Goal: Information Seeking & Learning: Check status

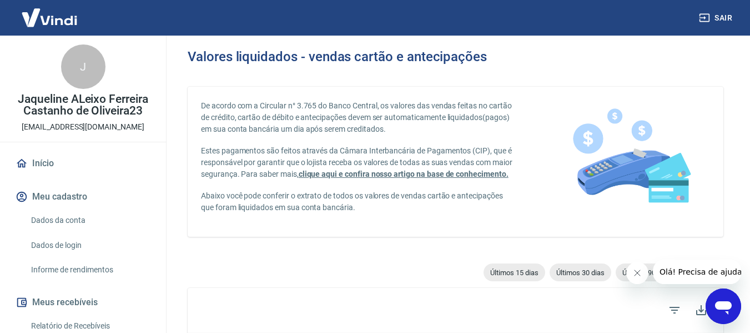
click at [42, 166] on link "Início" at bounding box center [82, 163] width 139 height 24
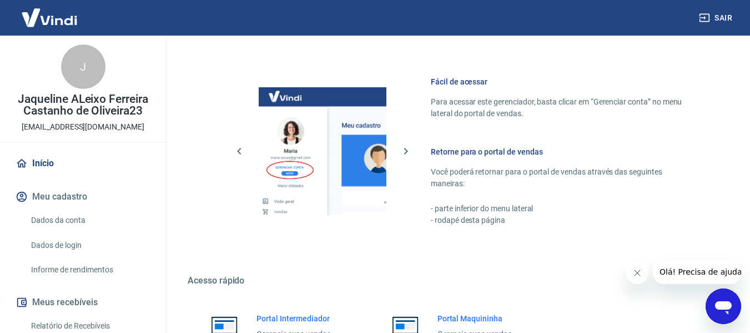
scroll to position [333, 0]
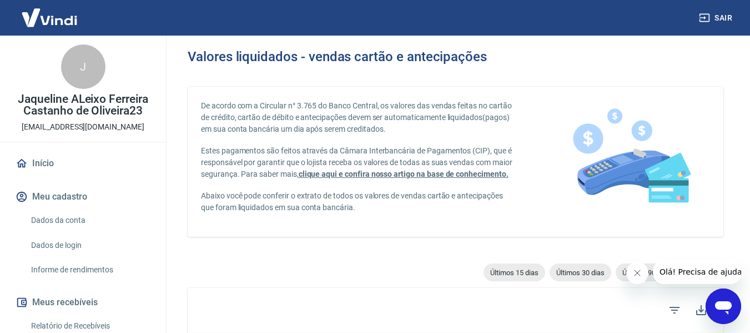
click at [732, 19] on button "Sair" at bounding box center [717, 18] width 40 height 21
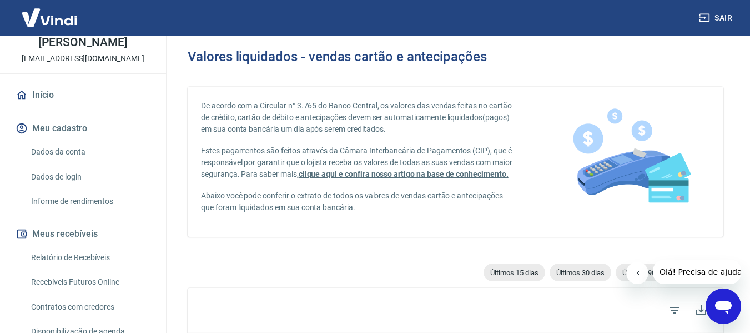
scroll to position [56, 0]
drag, startPoint x: 32, startPoint y: 124, endPoint x: 93, endPoint y: 1, distance: 137.6
click at [32, 108] on link "Início" at bounding box center [82, 96] width 139 height 24
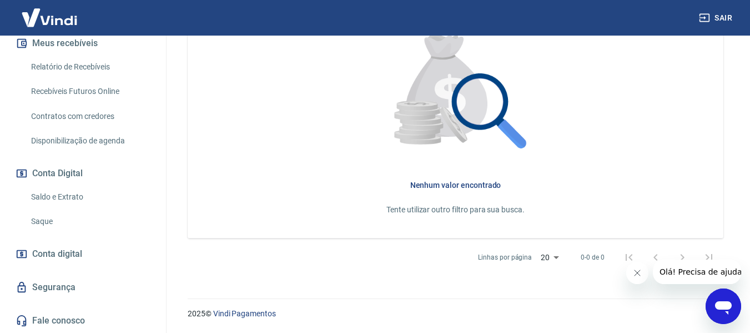
scroll to position [271, 0]
click at [49, 199] on link "Saldo e Extrato" at bounding box center [90, 197] width 126 height 23
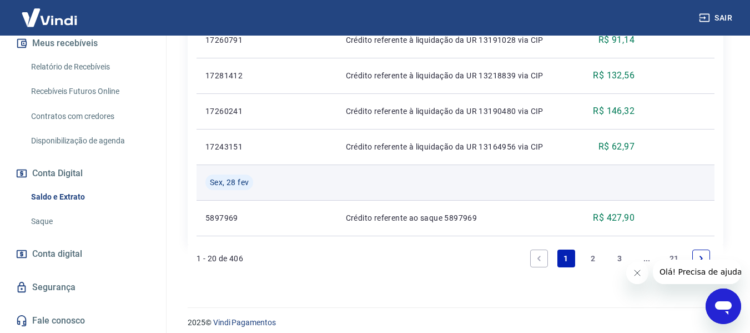
scroll to position [1375, 0]
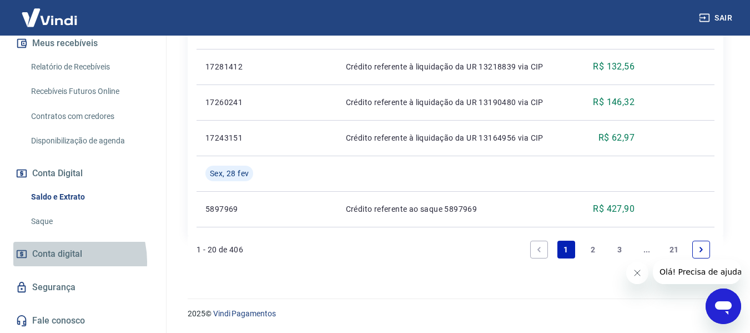
click at [57, 261] on span "Conta digital" at bounding box center [57, 254] width 50 height 16
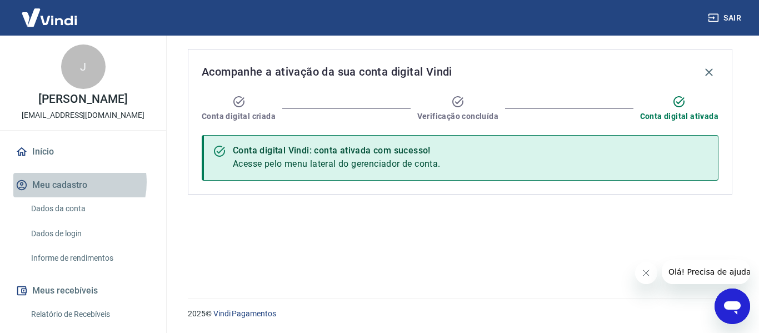
click at [68, 197] on button "Meu cadastro" at bounding box center [82, 185] width 139 height 24
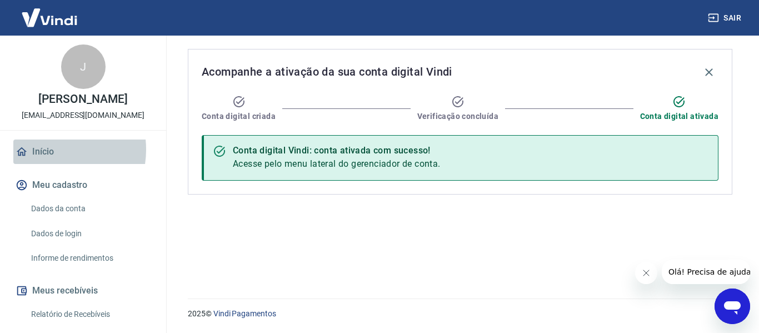
click at [49, 164] on link "Início" at bounding box center [82, 151] width 139 height 24
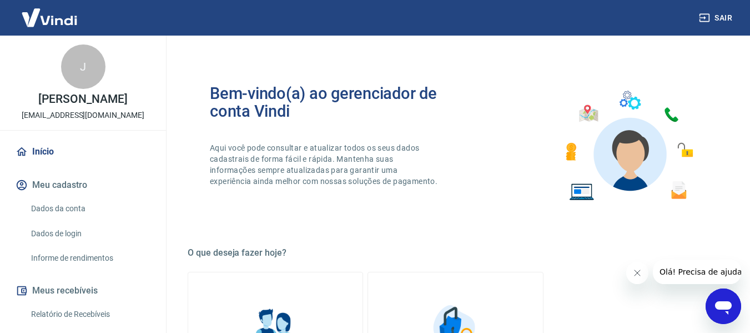
drag, startPoint x: 57, startPoint y: 235, endPoint x: 40, endPoint y: 37, distance: 199.0
click at [57, 220] on link "Dados da conta" at bounding box center [90, 208] width 126 height 23
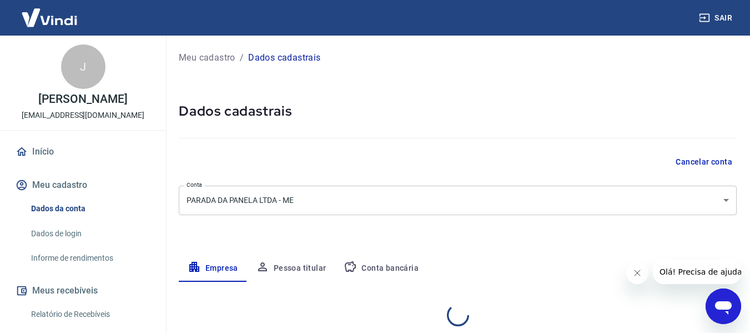
select select "PR"
click at [206, 52] on p "Meu cadastro" at bounding box center [207, 57] width 57 height 13
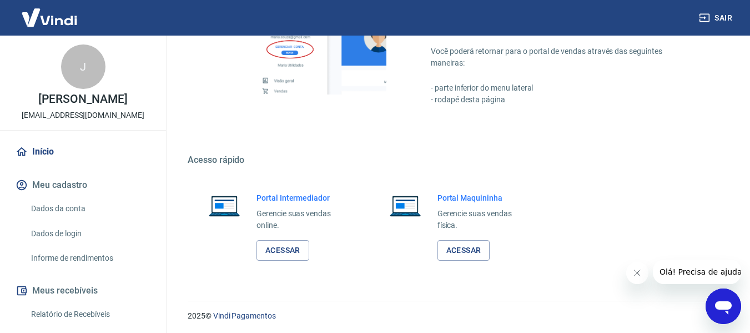
scroll to position [579, 0]
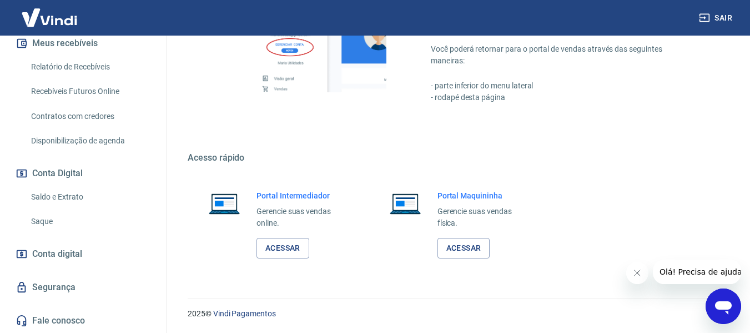
scroll to position [271, 0]
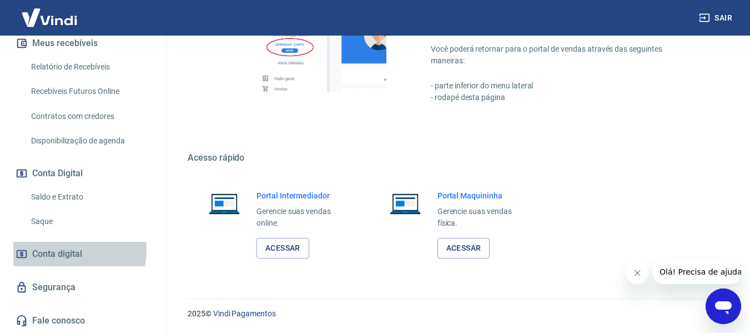
click at [62, 250] on span "Conta digital" at bounding box center [57, 254] width 50 height 16
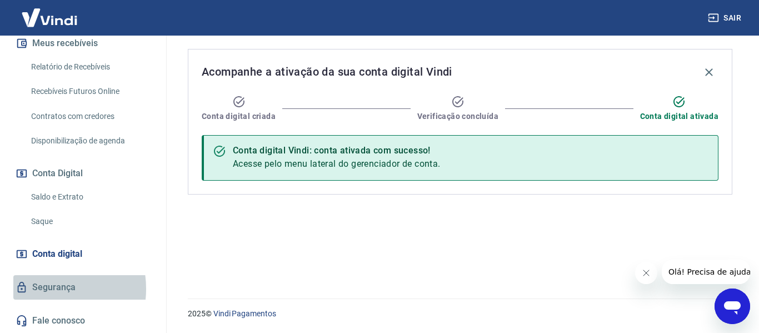
click at [41, 288] on link "Segurança" at bounding box center [82, 287] width 139 height 24
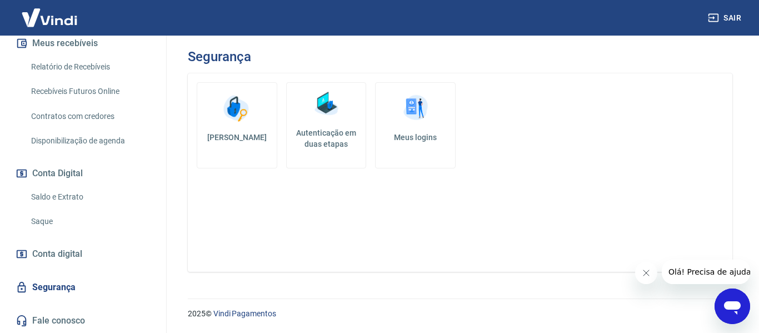
click at [46, 319] on link "Fale conosco" at bounding box center [82, 320] width 139 height 24
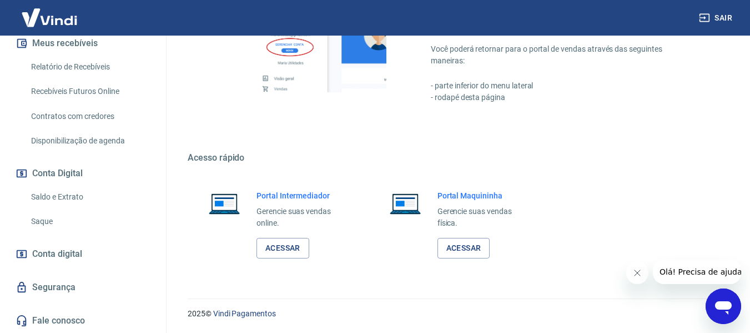
scroll to position [463, 0]
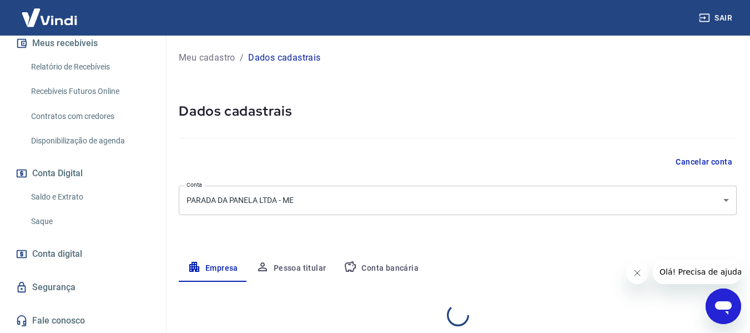
select select "PR"
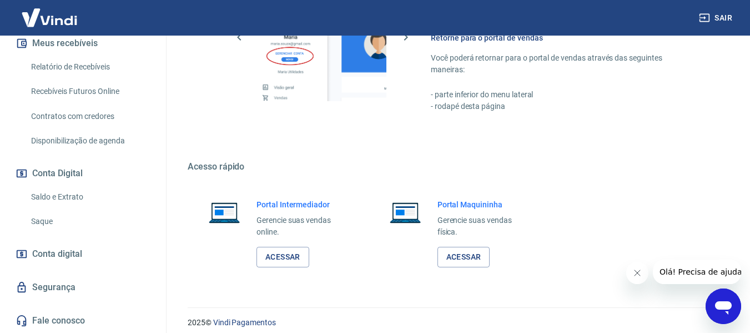
scroll to position [579, 0]
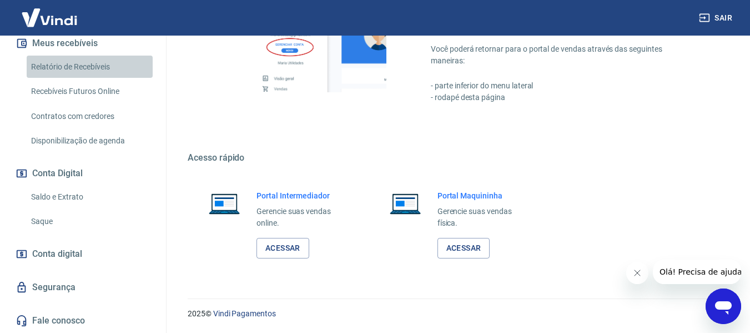
click at [94, 58] on link "Relatório de Recebíveis" at bounding box center [90, 67] width 126 height 23
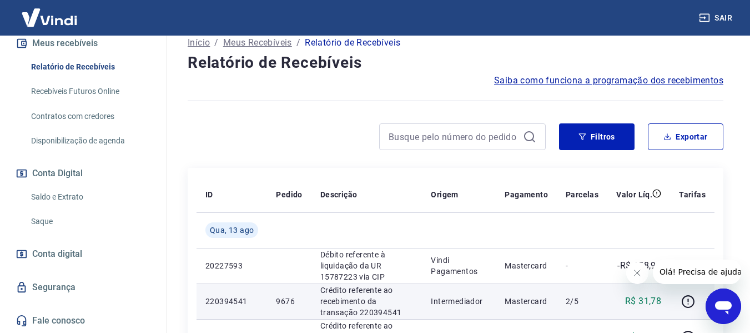
scroll to position [56, 0]
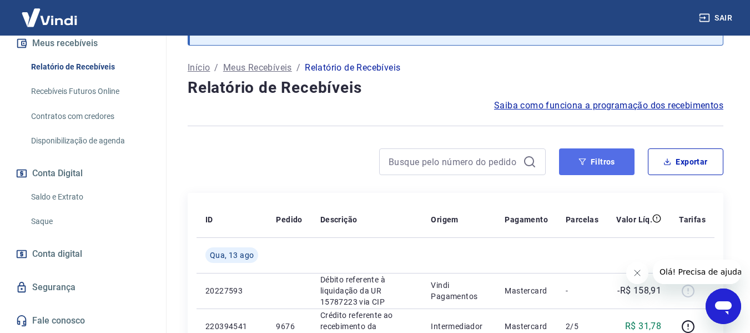
click at [627, 162] on button "Filtros" at bounding box center [597, 161] width 76 height 27
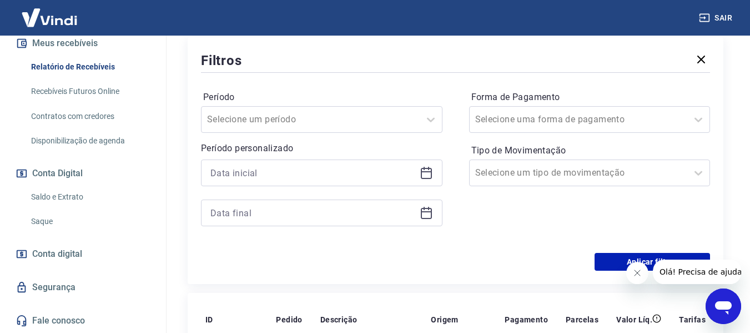
scroll to position [222, 0]
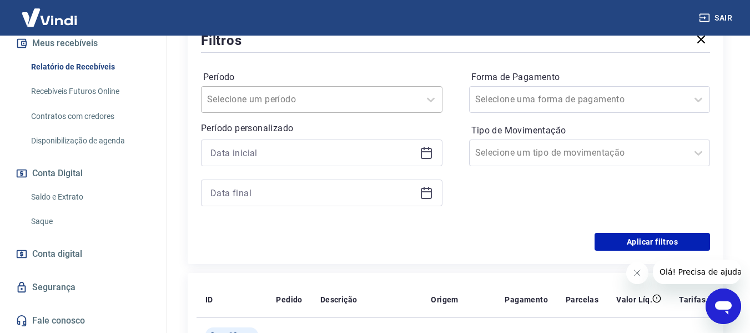
click at [416, 97] on div "Selecione um período" at bounding box center [311, 99] width 218 height 20
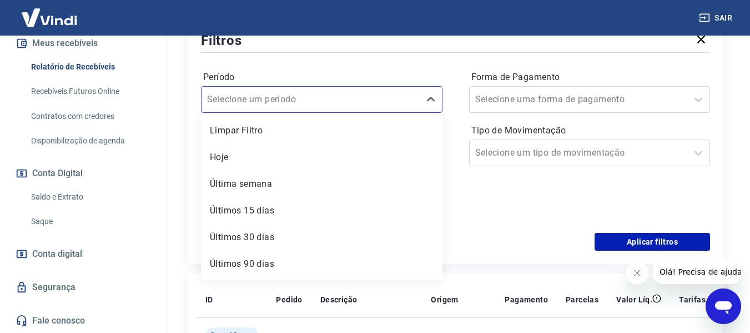
drag, startPoint x: 277, startPoint y: 157, endPoint x: 278, endPoint y: 197, distance: 40.0
click at [278, 196] on div "Limpar Filtro Hoje Última semana Últimos 15 dias Últimos 30 dias Últimos 90 dia…" at bounding box center [322, 196] width 242 height 167
drag, startPoint x: 267, startPoint y: 187, endPoint x: 232, endPoint y: 158, distance: 45.4
click at [266, 184] on div "Última semana" at bounding box center [322, 184] width 242 height 22
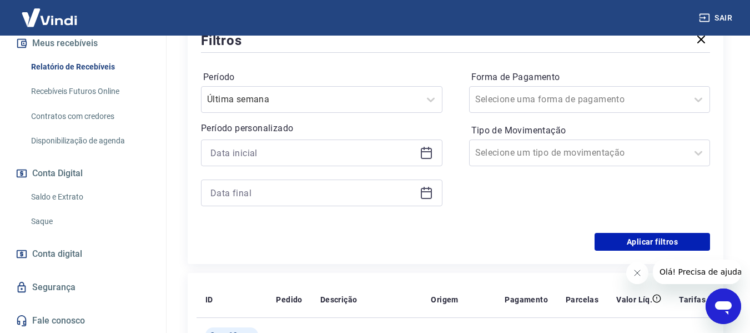
click at [430, 151] on icon at bounding box center [426, 151] width 11 height 1
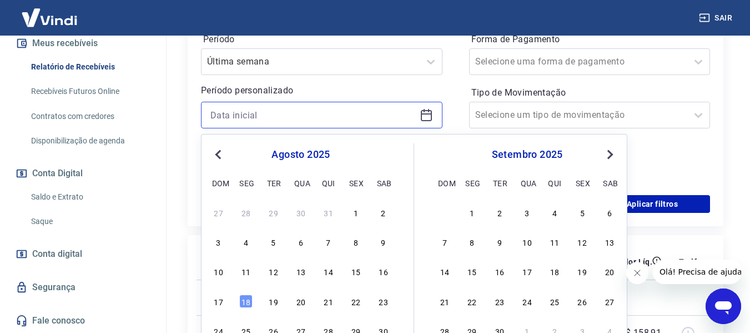
scroll to position [278, 0]
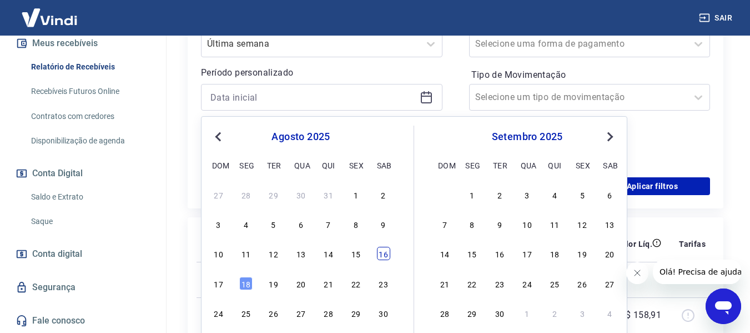
click at [384, 254] on div "16" at bounding box center [383, 253] width 13 height 13
click at [207, 284] on div "Qua, 13 ago" at bounding box center [232, 280] width 53 height 16
type input "[DATE]"
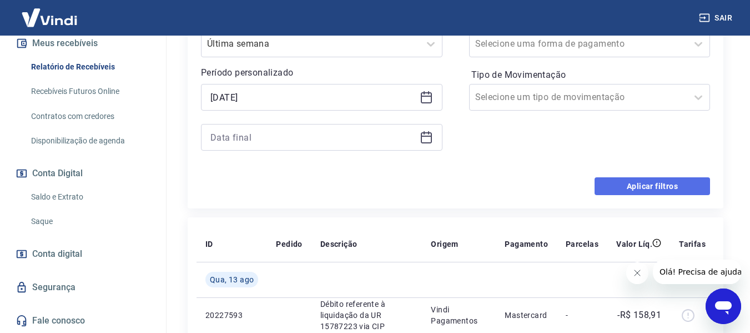
click at [619, 180] on button "Aplicar filtros" at bounding box center [653, 186] width 116 height 18
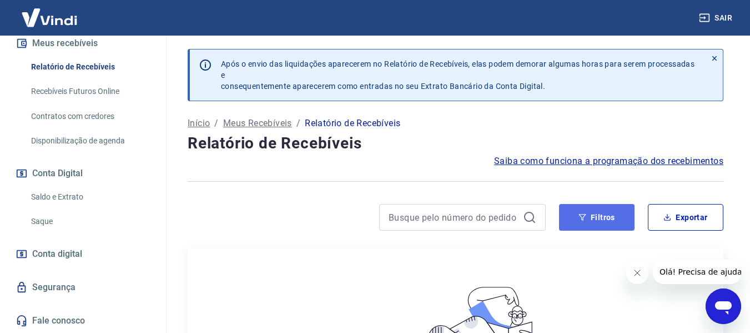
click at [602, 212] on button "Filtros" at bounding box center [597, 217] width 76 height 27
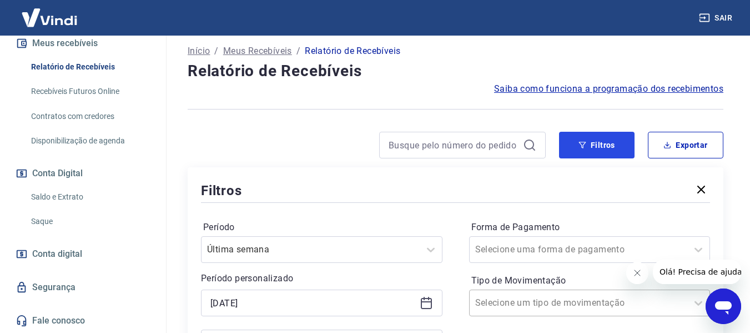
scroll to position [222, 0]
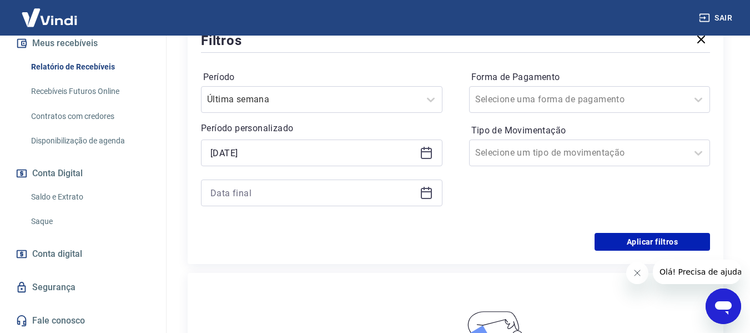
click at [430, 151] on icon at bounding box center [426, 152] width 13 height 13
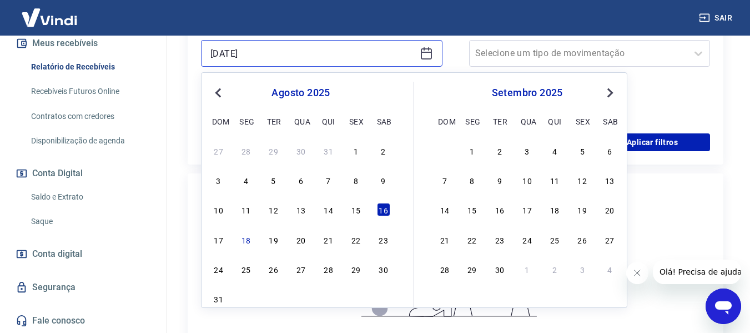
scroll to position [333, 0]
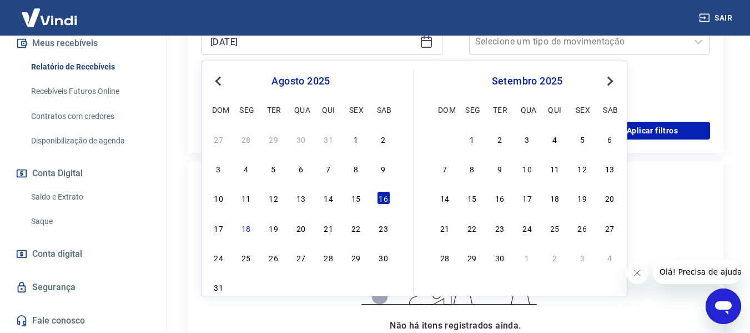
click at [222, 226] on div "17" at bounding box center [218, 227] width 13 height 13
type input "[DATE]"
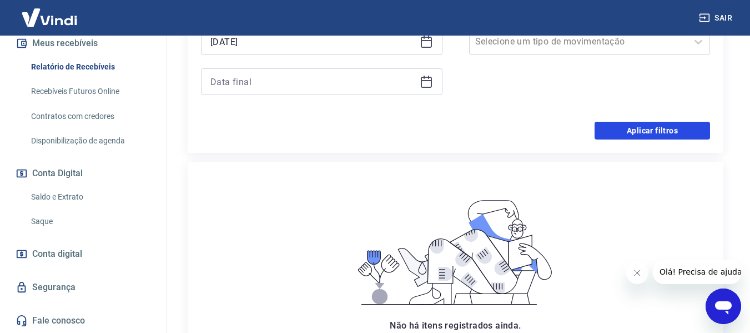
click at [652, 127] on button "Aplicar filtros" at bounding box center [653, 131] width 116 height 18
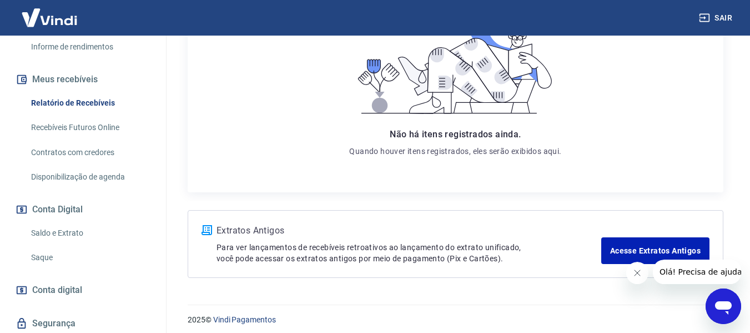
scroll to position [271, 0]
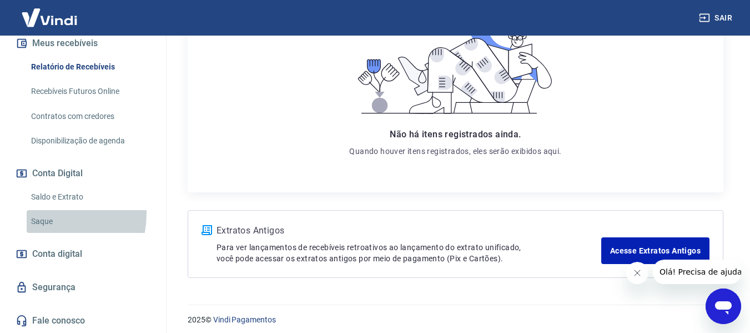
click at [38, 213] on link "Saque" at bounding box center [90, 221] width 126 height 23
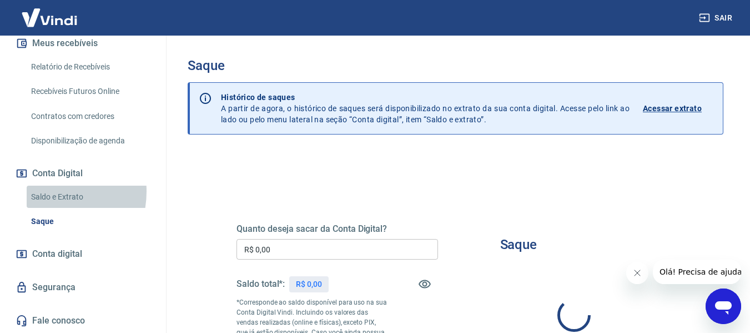
click at [43, 191] on link "Saldo e Extrato" at bounding box center [90, 197] width 126 height 23
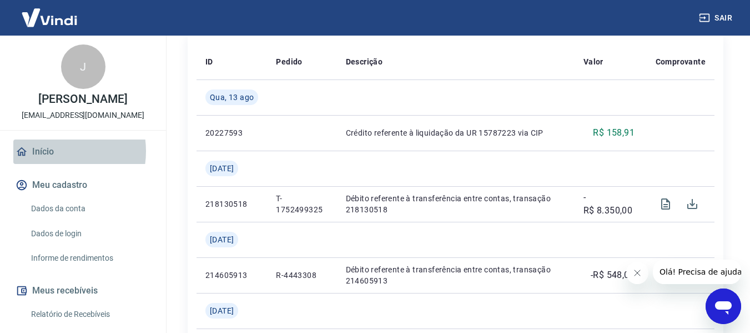
click at [54, 164] on link "Início" at bounding box center [82, 151] width 139 height 24
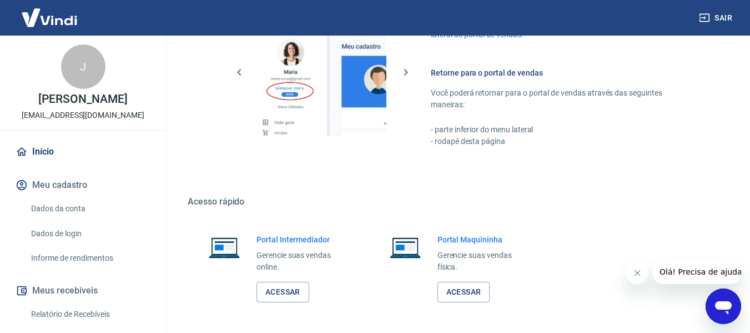
scroll to position [579, 0]
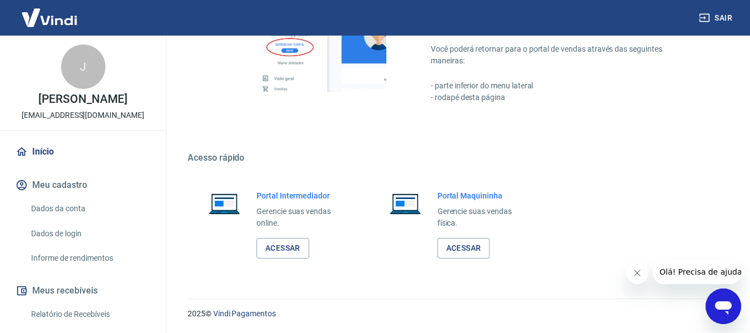
click at [296, 199] on h6 "Portal Intermediador" at bounding box center [303, 195] width 92 height 11
click at [281, 259] on div "Portal Intermediador Gerencie suas vendas online. Acessar" at bounding box center [275, 224] width 174 height 95
click at [283, 247] on link "Acessar" at bounding box center [283, 248] width 53 height 21
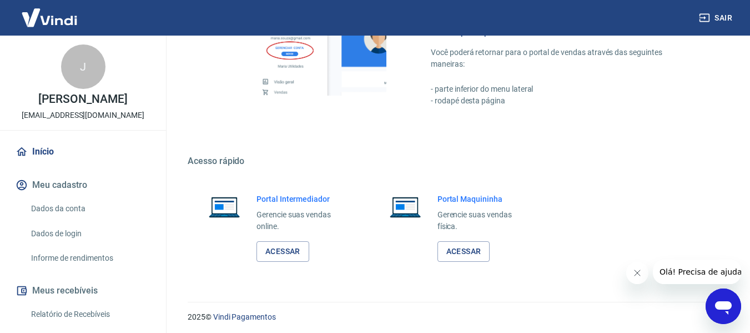
scroll to position [246, 0]
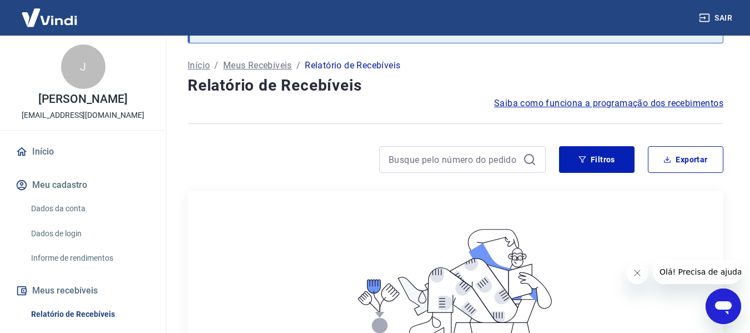
scroll to position [284, 0]
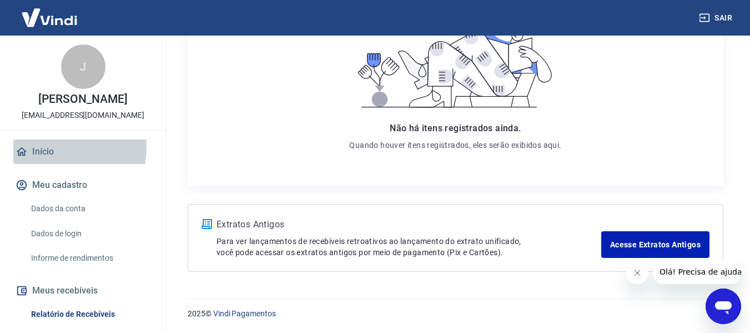
click at [47, 164] on link "Início" at bounding box center [82, 151] width 139 height 24
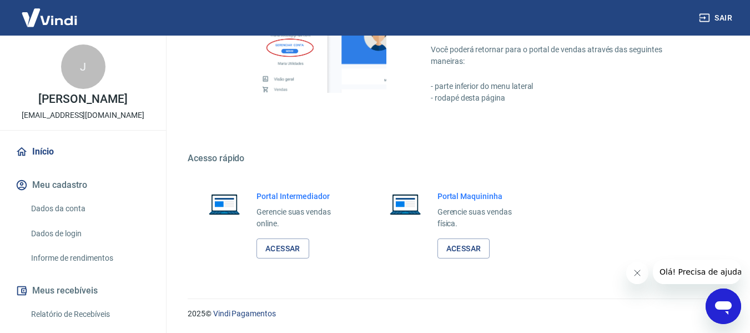
scroll to position [579, 0]
click at [72, 220] on link "Dados da conta" at bounding box center [90, 208] width 126 height 23
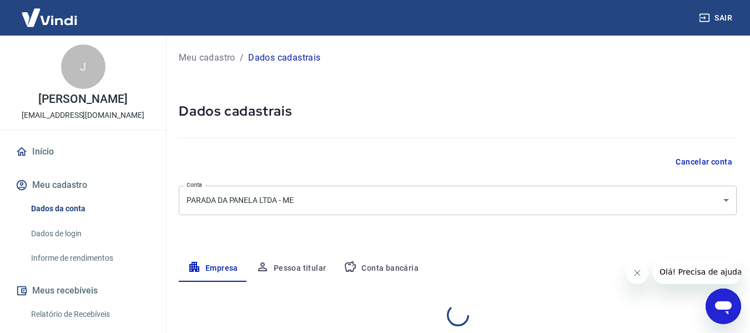
select select "PR"
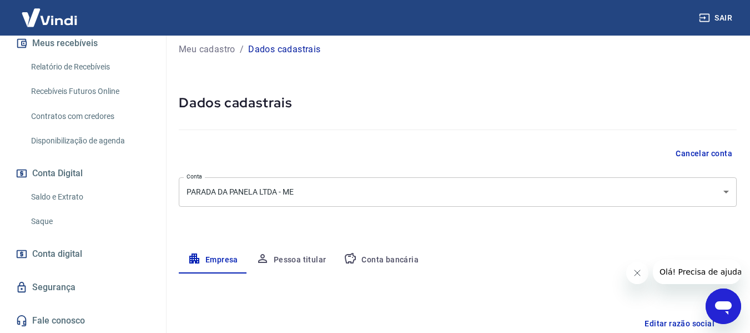
scroll to position [278, 0]
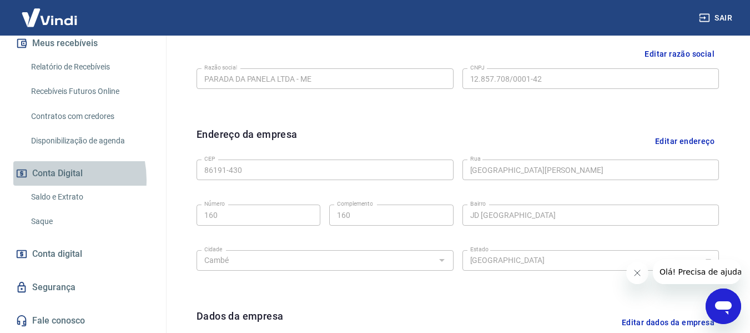
click at [44, 182] on button "Conta Digital" at bounding box center [82, 173] width 139 height 24
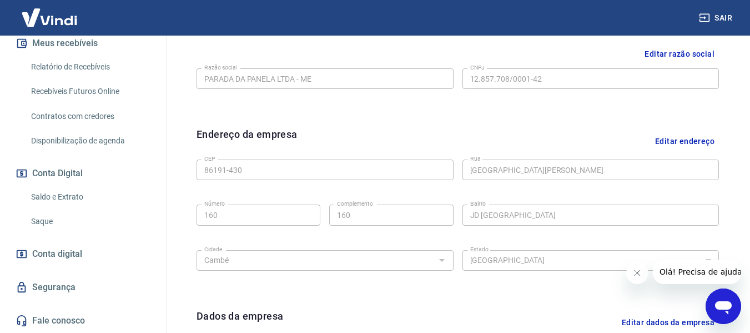
click at [49, 206] on link "Saldo e Extrato" at bounding box center [90, 197] width 126 height 23
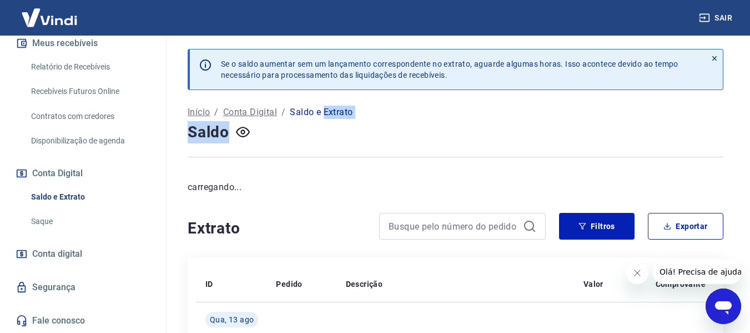
drag, startPoint x: 324, startPoint y: 106, endPoint x: 445, endPoint y: 134, distance: 123.7
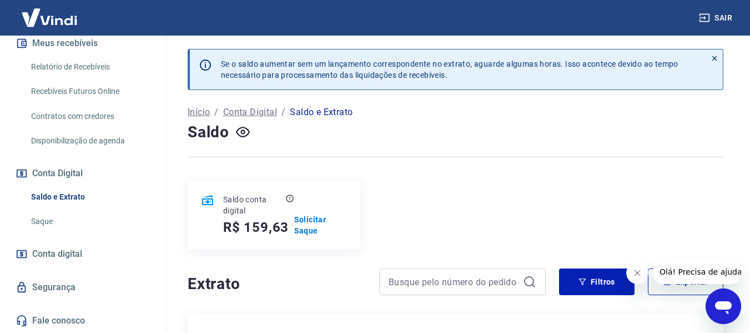
click at [309, 111] on p "Saldo e Extrato" at bounding box center [321, 112] width 63 height 13
click at [352, 115] on p "Saldo e Extrato" at bounding box center [321, 112] width 63 height 13
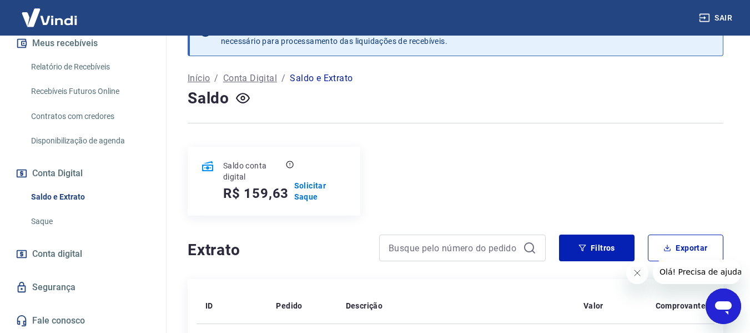
scroll to position [167, 0]
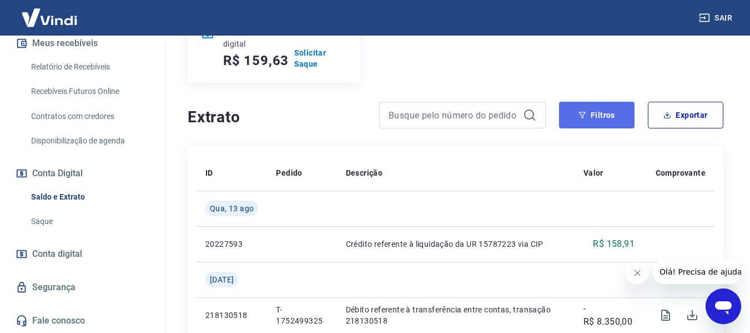
click at [602, 117] on button "Filtros" at bounding box center [597, 115] width 76 height 27
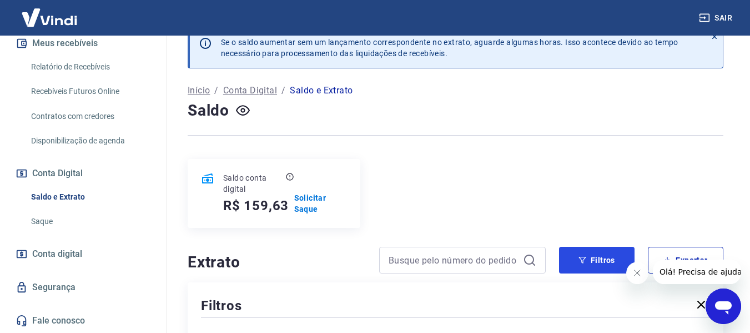
scroll to position [0, 0]
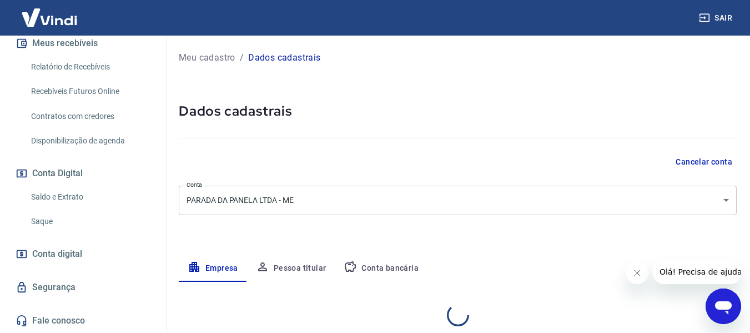
select select "PR"
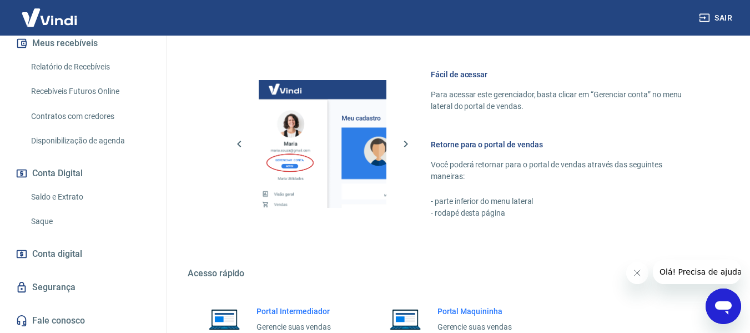
scroll to position [463, 0]
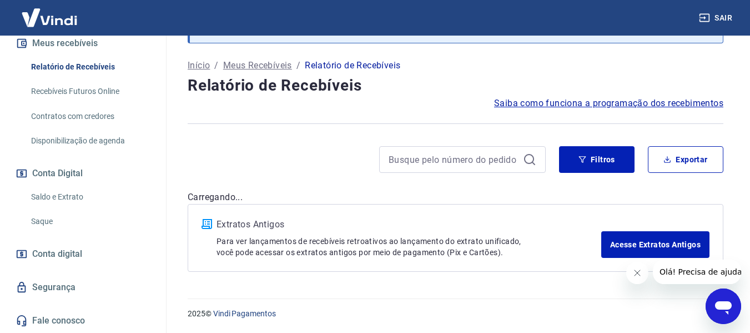
scroll to position [58, 0]
